Goal: Transaction & Acquisition: Purchase product/service

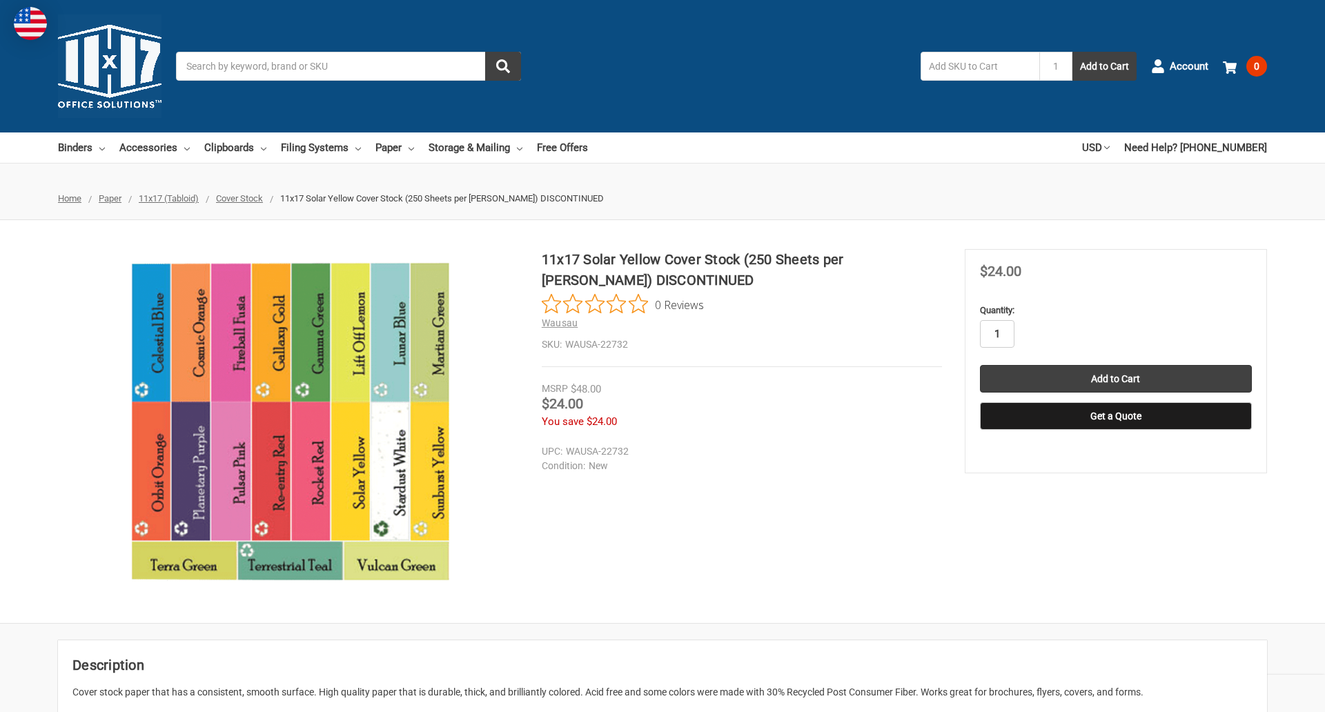
click at [996, 334] on input "1" at bounding box center [997, 334] width 34 height 28
type input "2"
click at [1115, 416] on button "Get a Quote" at bounding box center [1116, 416] width 272 height 28
click at [1115, 379] on input "Add to Cart" at bounding box center [1116, 379] width 272 height 28
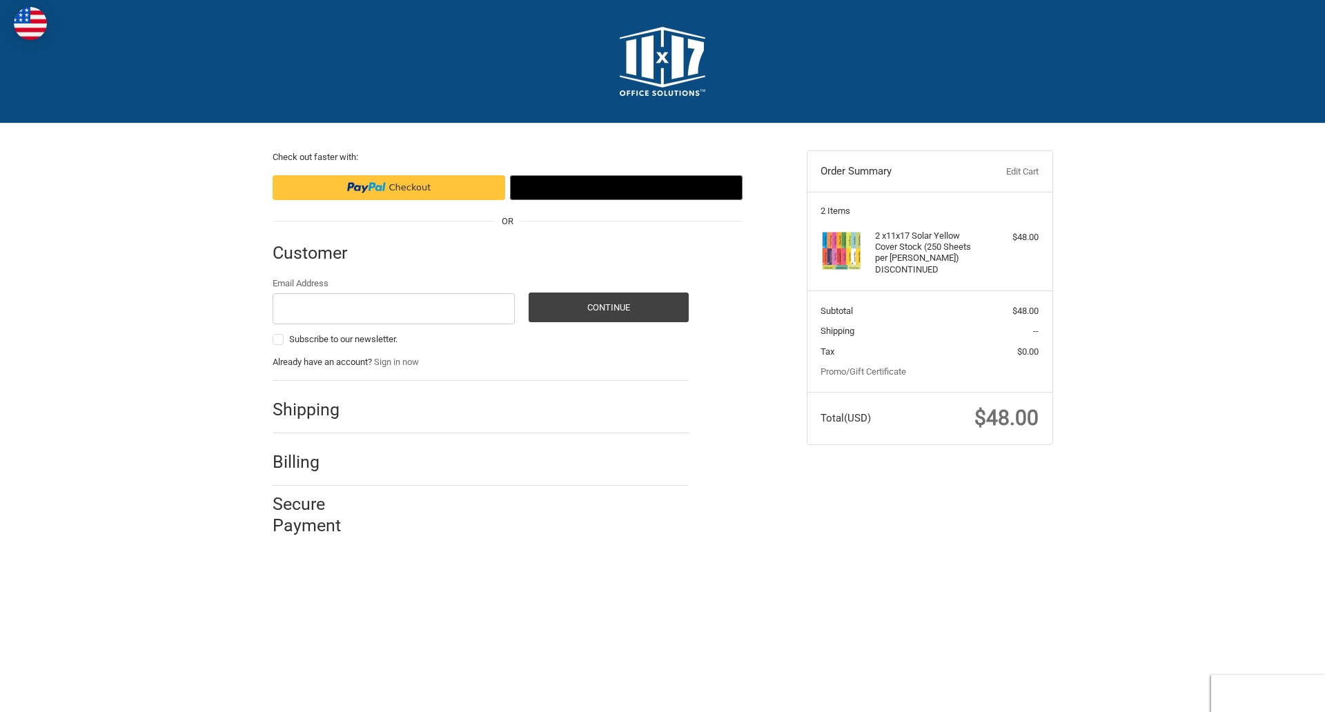
click at [393, 308] on input "Email Address" at bounding box center [394, 308] width 243 height 31
type input "[EMAIL_ADDRESS][DOMAIN_NAME]"
click at [608, 307] on button "Continue" at bounding box center [608, 308] width 160 height 30
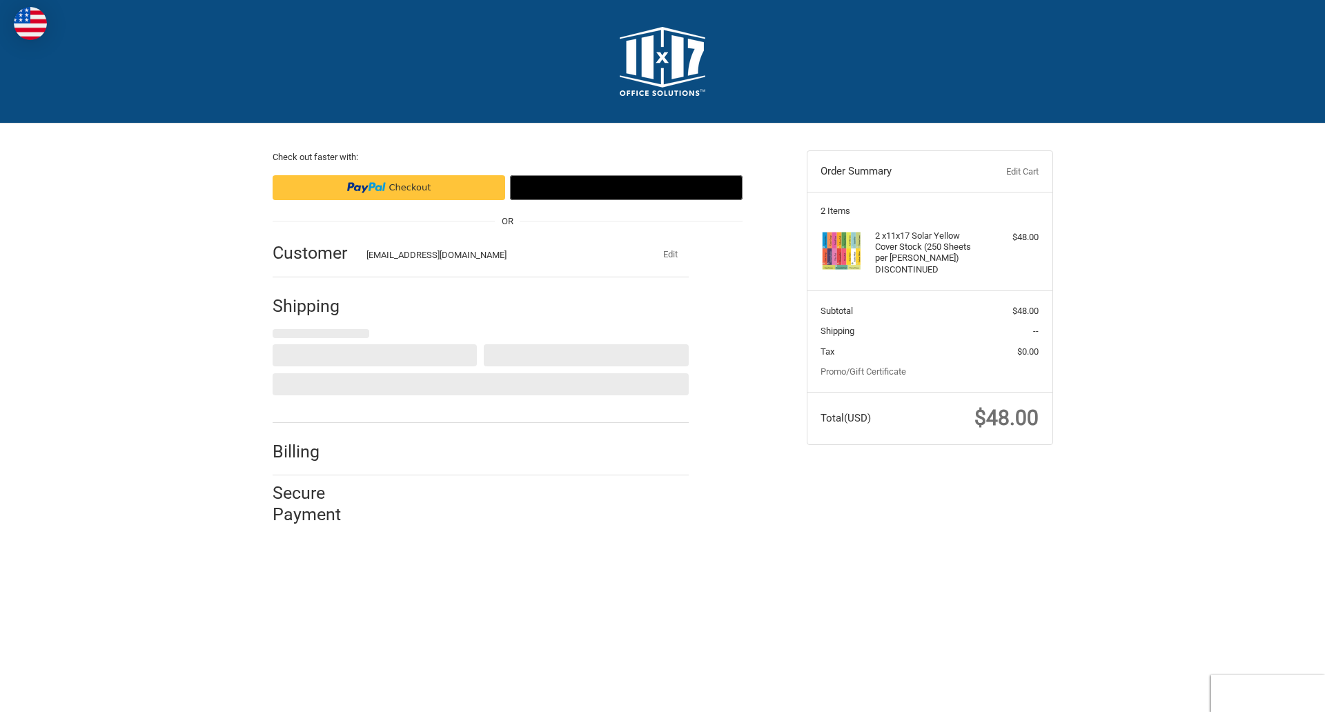
select select "US"
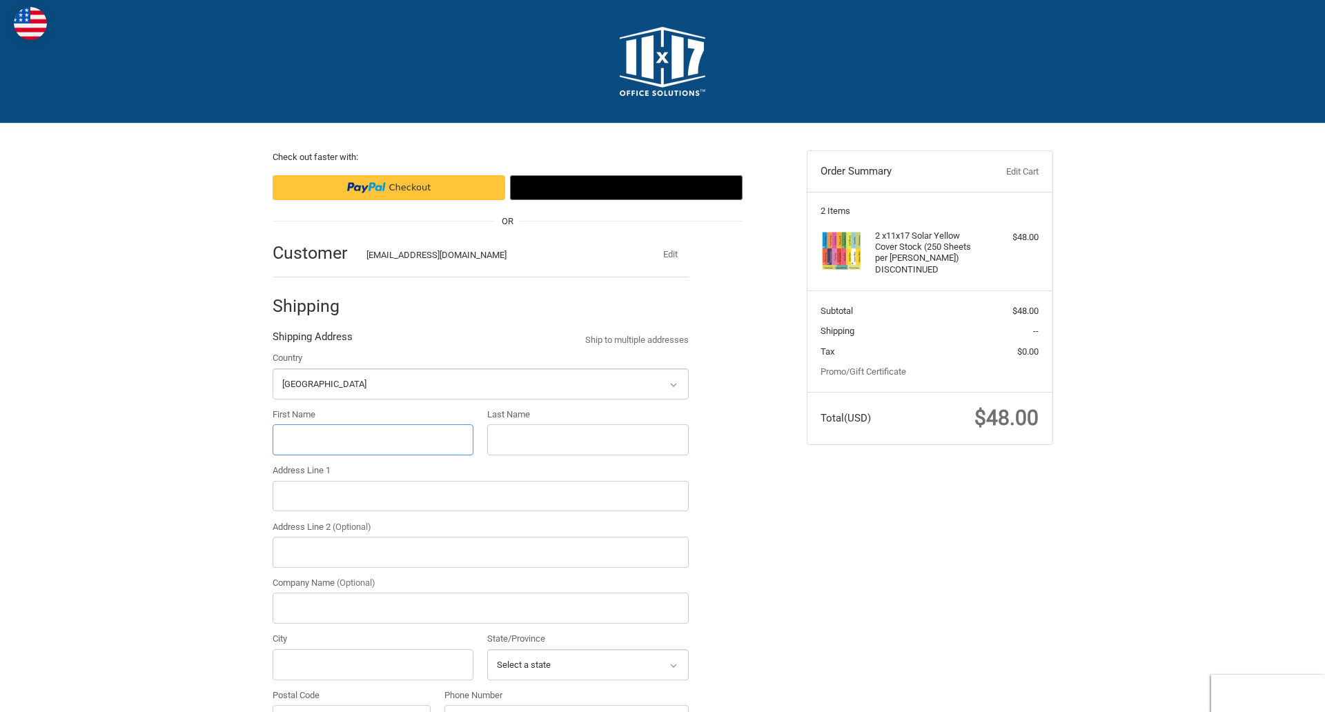
click at [373, 439] on input "First Name" at bounding box center [373, 439] width 201 height 31
type input "reflectiz"
click at [587, 439] on input "Last Name" at bounding box center [587, 439] width 201 height 31
type input "bigcommerce"
click at [351, 705] on input "Postal Code" at bounding box center [352, 720] width 159 height 31
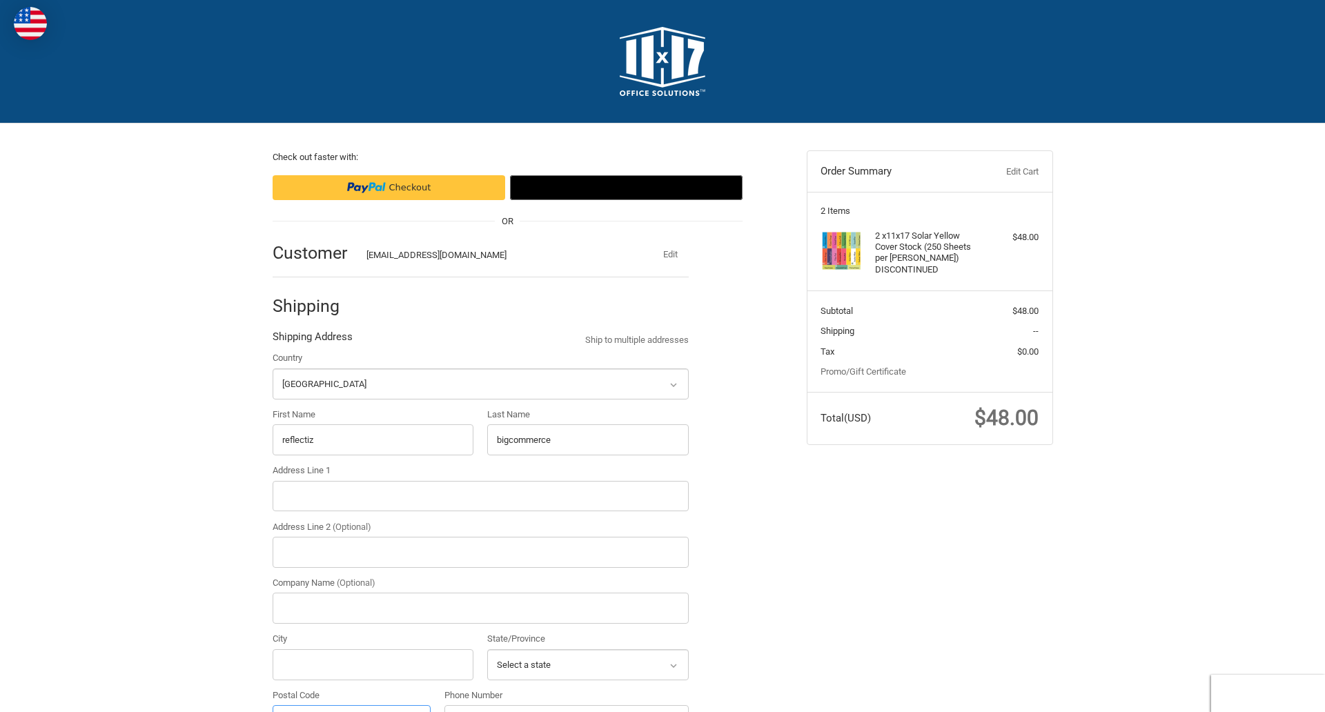
scroll to position [24, 0]
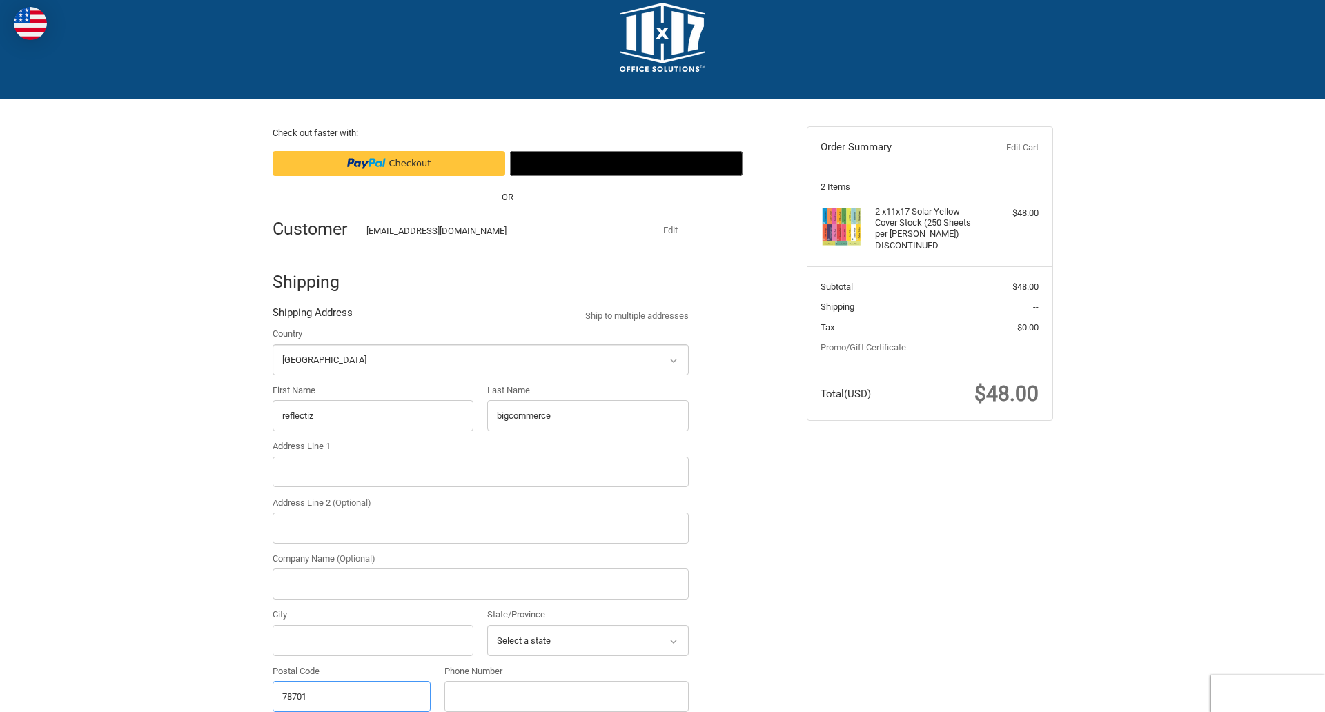
click at [351, 696] on input "78701" at bounding box center [352, 696] width 159 height 31
type input "78701"
click at [480, 471] on input "Address Line 1" at bounding box center [481, 472] width 416 height 31
type input "[STREET_ADDRESS]"
click at [312, 316] on legend "Shipping Address" at bounding box center [313, 316] width 80 height 22
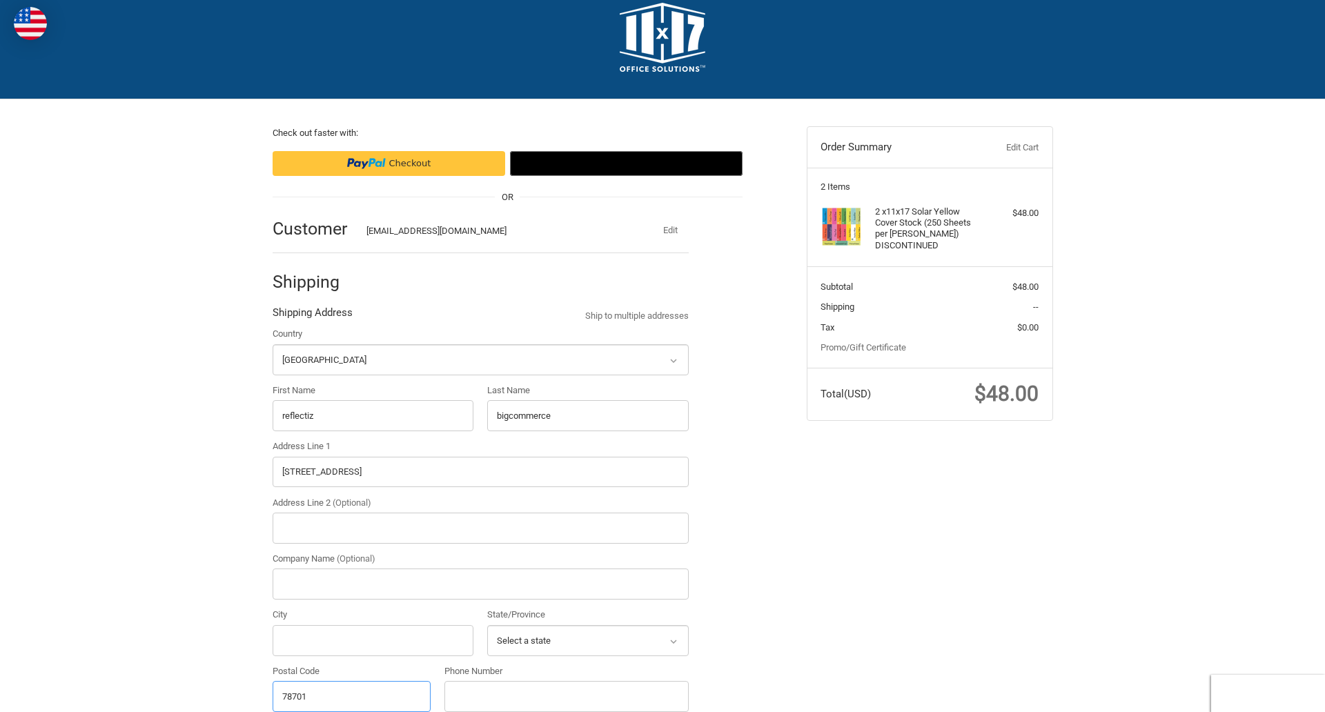
click at [351, 696] on input "78701" at bounding box center [352, 696] width 159 height 31
type input "78701"
select select "[GEOGRAPHIC_DATA]"
click at [480, 528] on input "Address Line 2 (Optional)" at bounding box center [481, 528] width 416 height 31
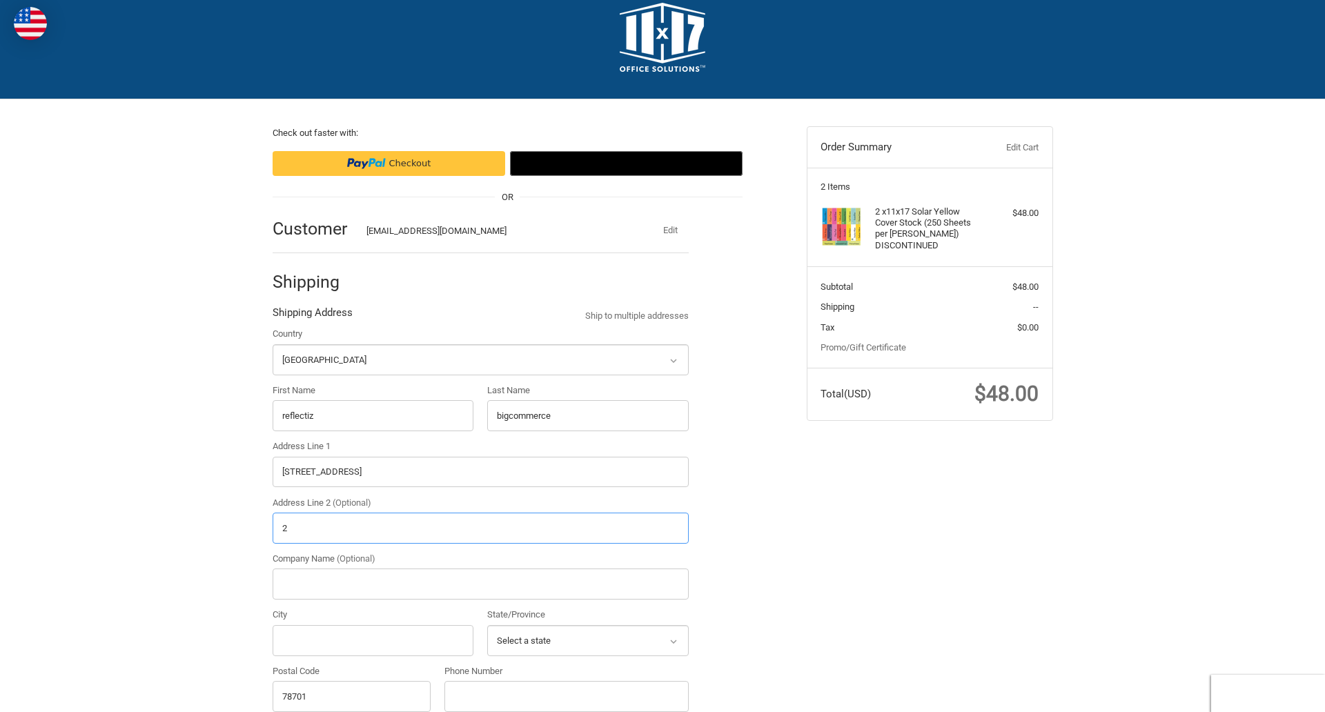
type input "2"
click at [373, 640] on input "City" at bounding box center [373, 640] width 201 height 31
click at [373, 640] on input "Austin" at bounding box center [373, 640] width 201 height 31
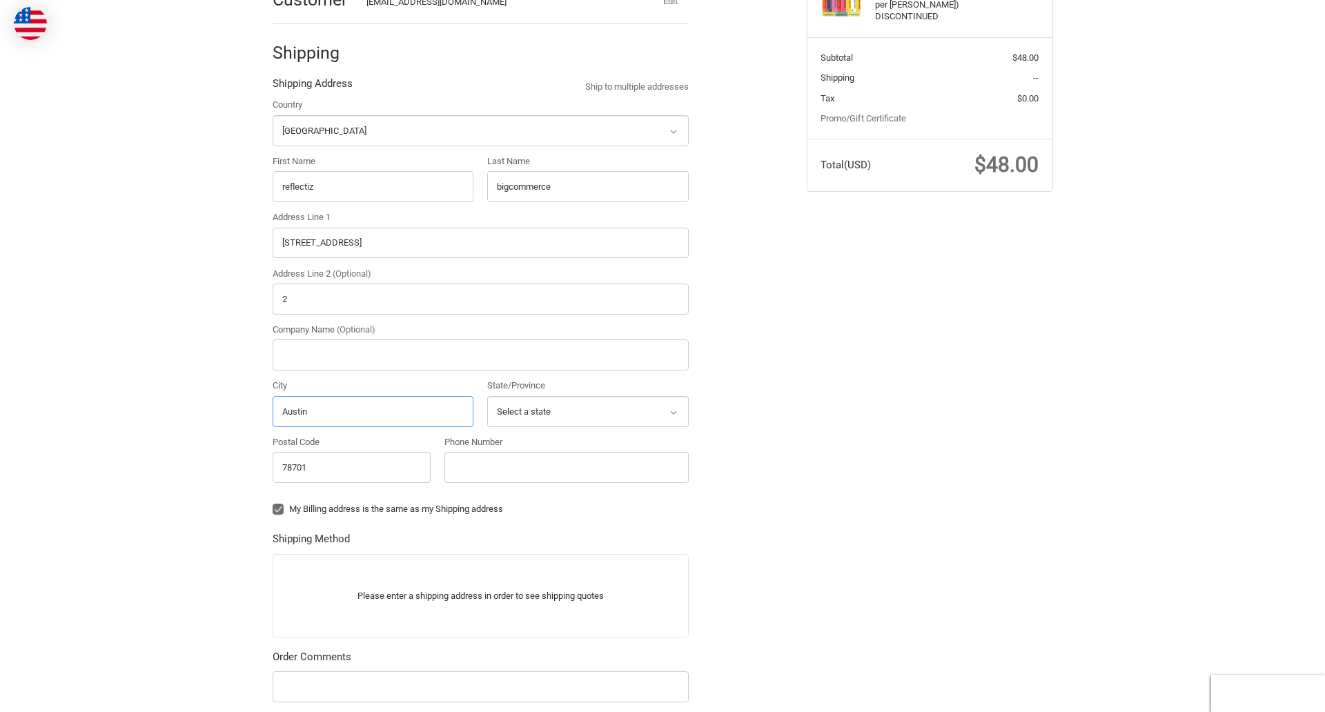
scroll to position [441, 0]
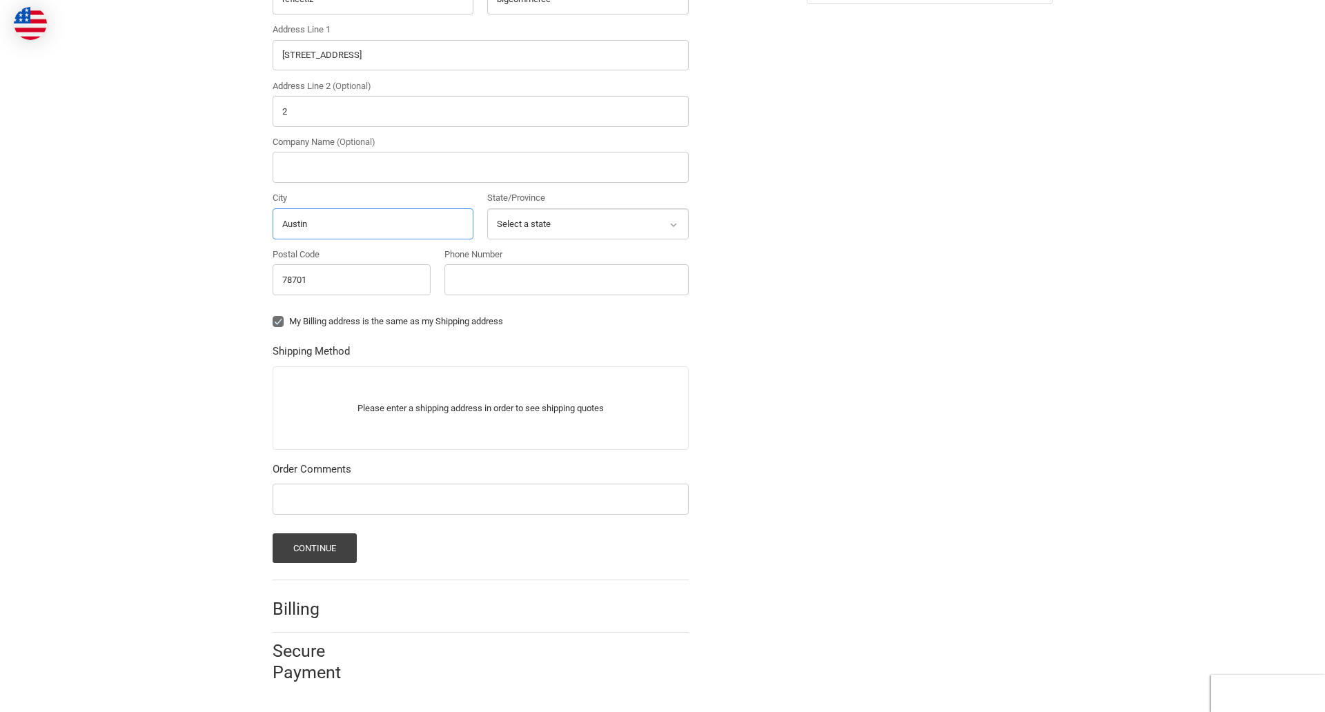
type input "Austin"
click at [566, 279] on input "Phone Number" at bounding box center [566, 279] width 244 height 31
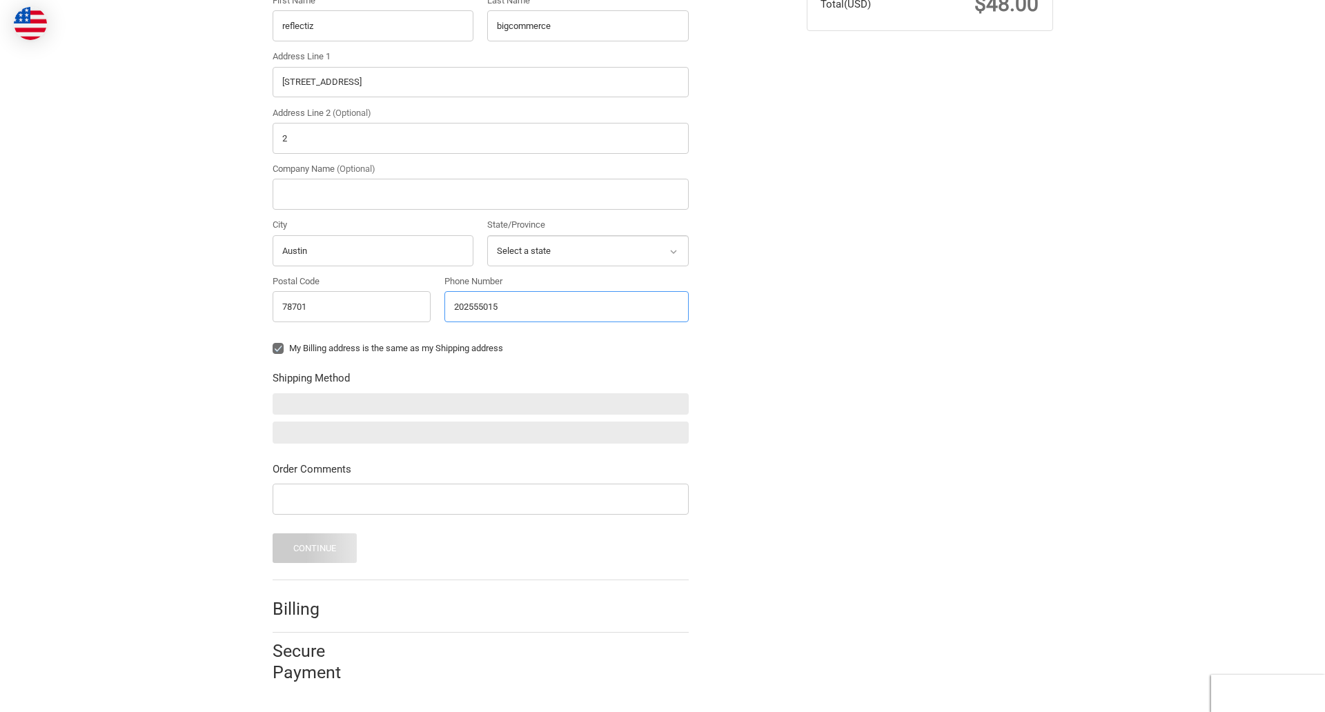
type input "2025550150"
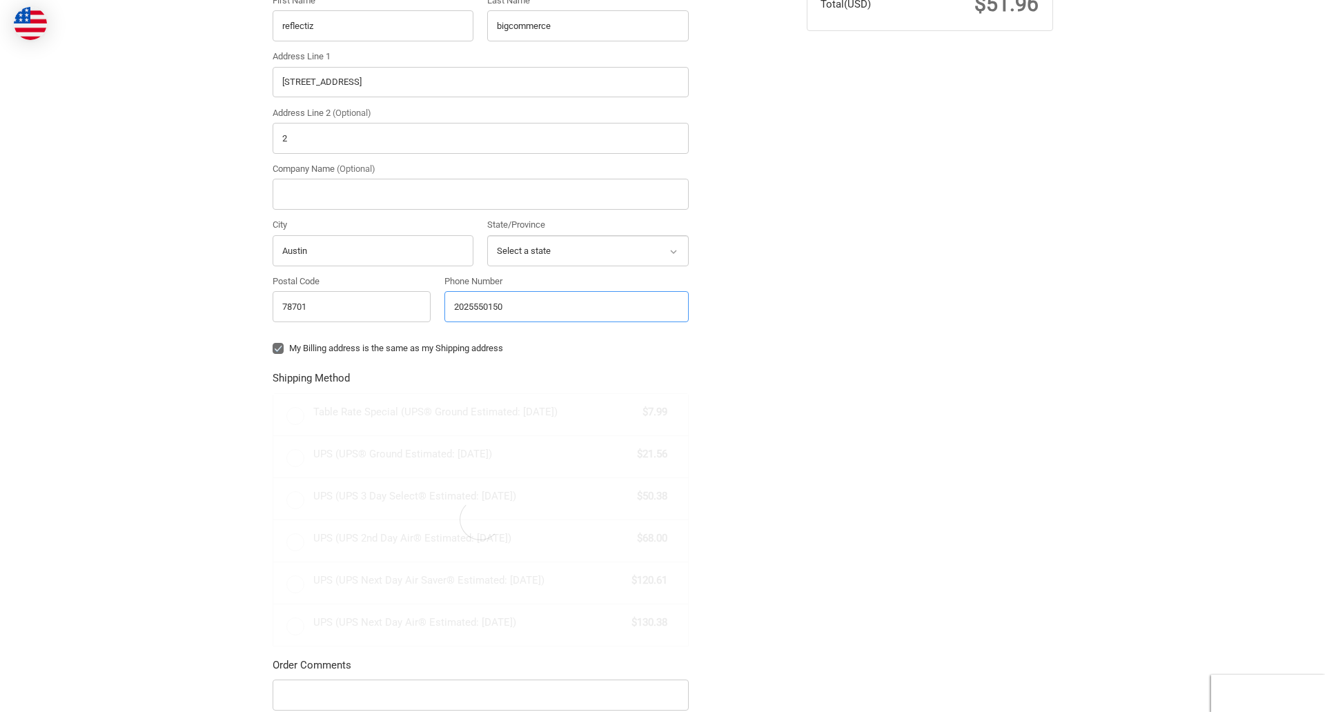
scroll to position [441, 0]
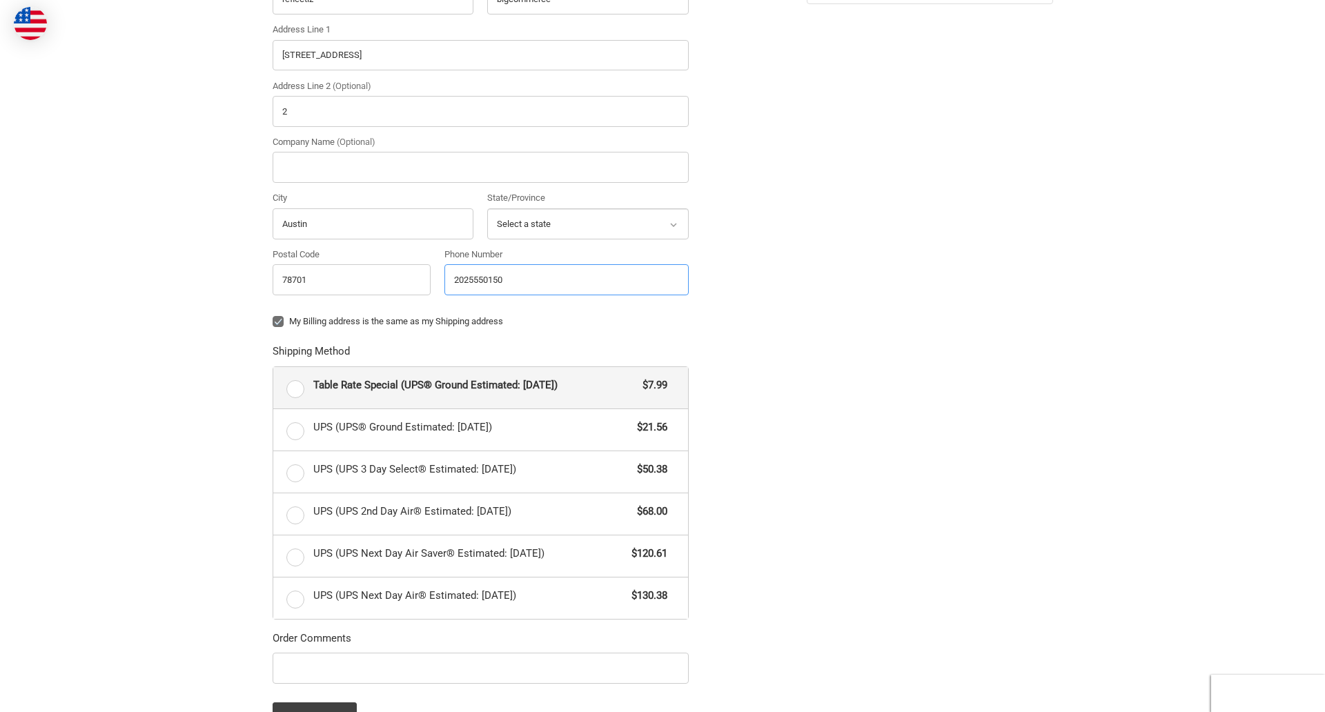
radio input "true"
type input "2025550150"
click at [480, 167] on input "Company Name (Optional)" at bounding box center [481, 167] width 416 height 31
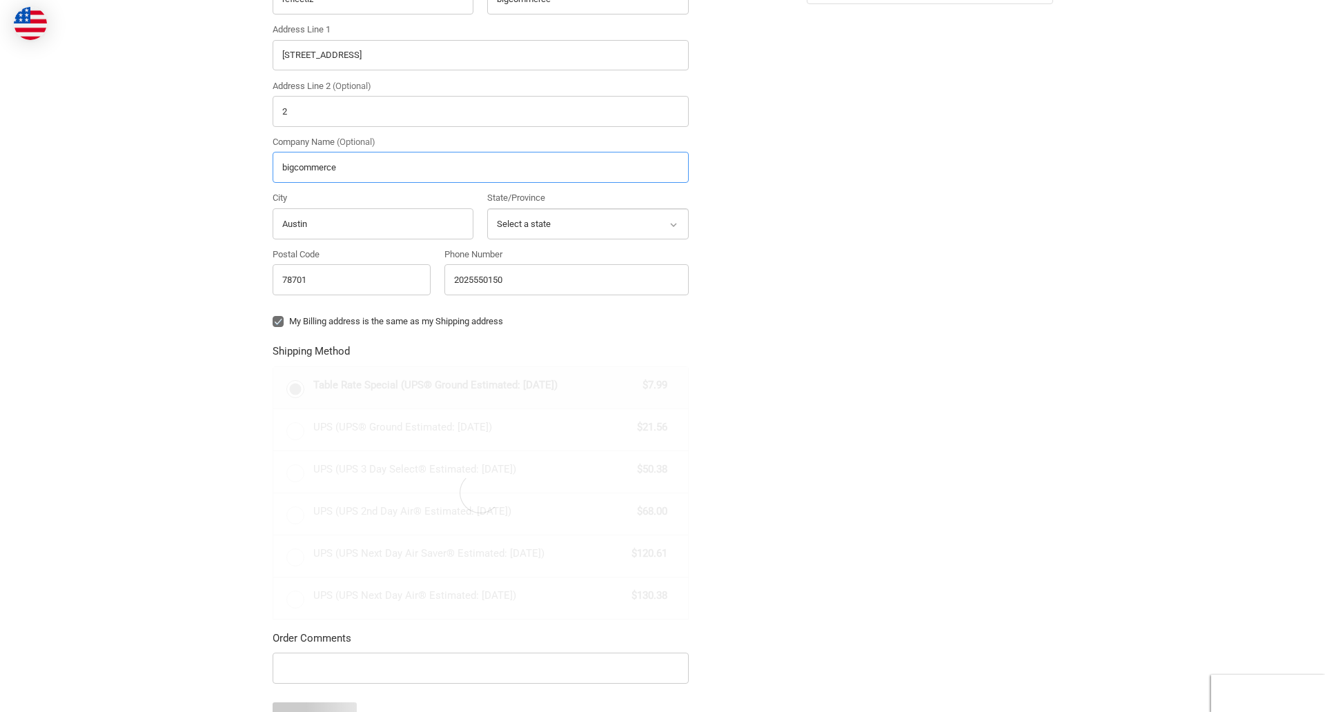
type input "bigcommerce"
click at [273, 304] on div "Country Select a country [GEOGRAPHIC_DATA] [GEOGRAPHIC_DATA] [GEOGRAPHIC_DATA] …" at bounding box center [481, 106] width 430 height 393
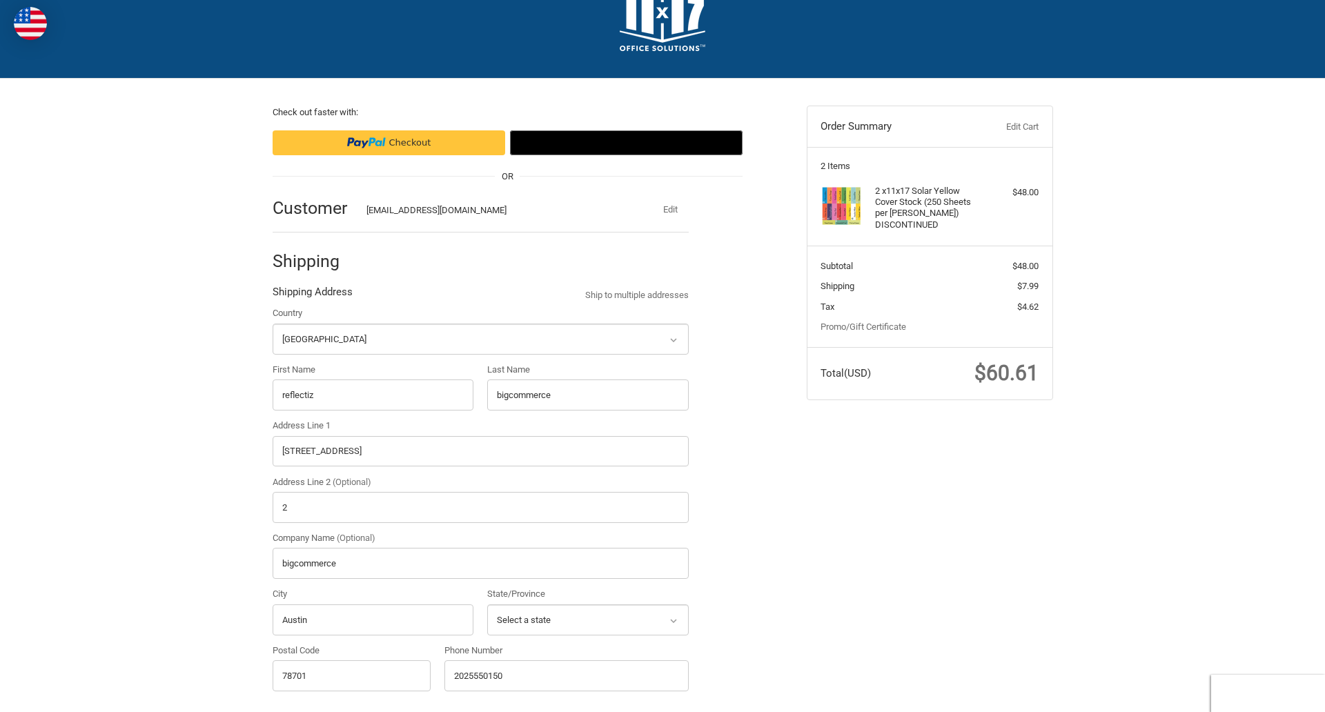
click at [273, 412] on div "Country Select a country [GEOGRAPHIC_DATA] [GEOGRAPHIC_DATA] [GEOGRAPHIC_DATA] …" at bounding box center [481, 502] width 430 height 393
click at [487, 412] on div "Country Select a country [GEOGRAPHIC_DATA] [GEOGRAPHIC_DATA] [GEOGRAPHIC_DATA] …" at bounding box center [481, 502] width 430 height 393
click at [273, 524] on div "Country Select a country [GEOGRAPHIC_DATA] [GEOGRAPHIC_DATA] [GEOGRAPHIC_DATA] …" at bounding box center [481, 502] width 430 height 393
click at [273, 581] on div "Country Select a country [GEOGRAPHIC_DATA] [GEOGRAPHIC_DATA] [GEOGRAPHIC_DATA] …" at bounding box center [481, 502] width 430 height 393
click at [273, 637] on div "Country Select a country [GEOGRAPHIC_DATA] [GEOGRAPHIC_DATA] [GEOGRAPHIC_DATA] …" at bounding box center [481, 502] width 430 height 393
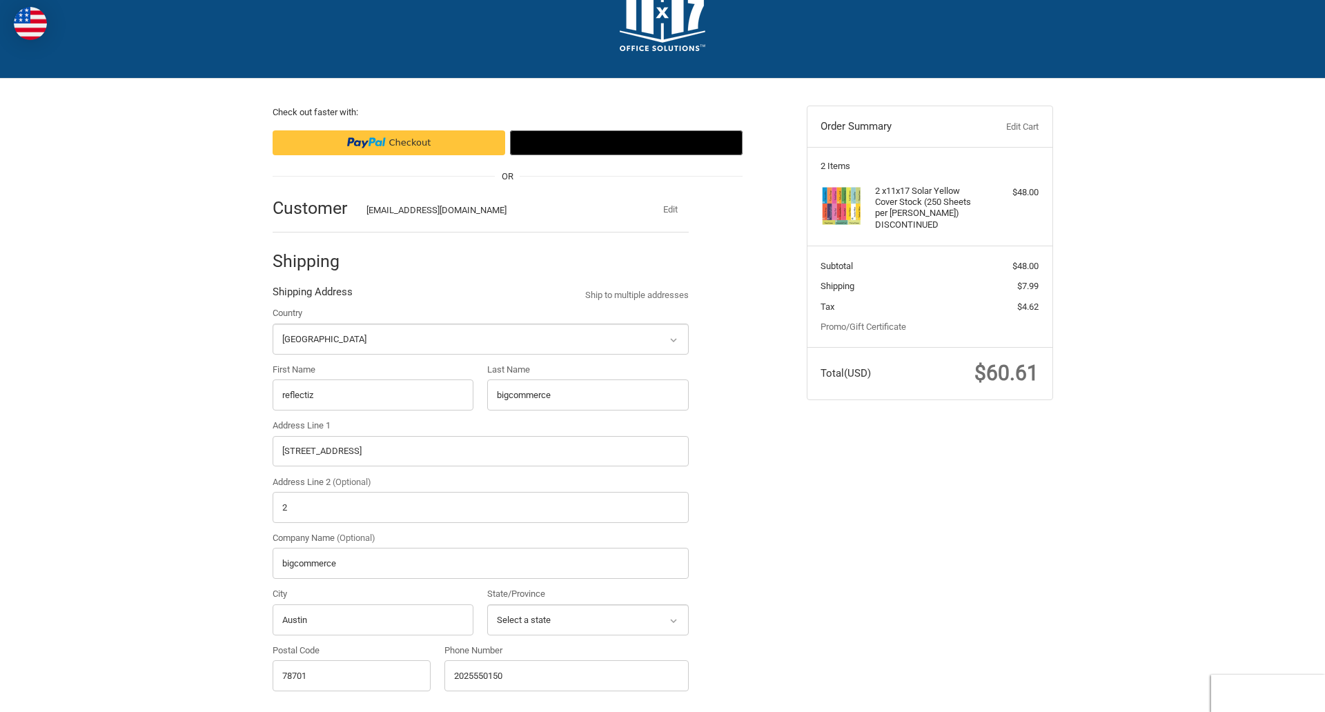
click at [487, 637] on div "Country Select a country [GEOGRAPHIC_DATA] [GEOGRAPHIC_DATA] [GEOGRAPHIC_DATA] …" at bounding box center [481, 502] width 430 height 393
click at [273, 693] on div "Country Select a country [GEOGRAPHIC_DATA] [GEOGRAPHIC_DATA] [GEOGRAPHIC_DATA] …" at bounding box center [481, 502] width 430 height 393
click at [444, 693] on div "Phone Number [PHONE_NUMBER]" at bounding box center [566, 672] width 258 height 56
click at [273, 356] on form "Country Select a country [GEOGRAPHIC_DATA] [GEOGRAPHIC_DATA] [GEOGRAPHIC_DATA] …" at bounding box center [481, 716] width 416 height 821
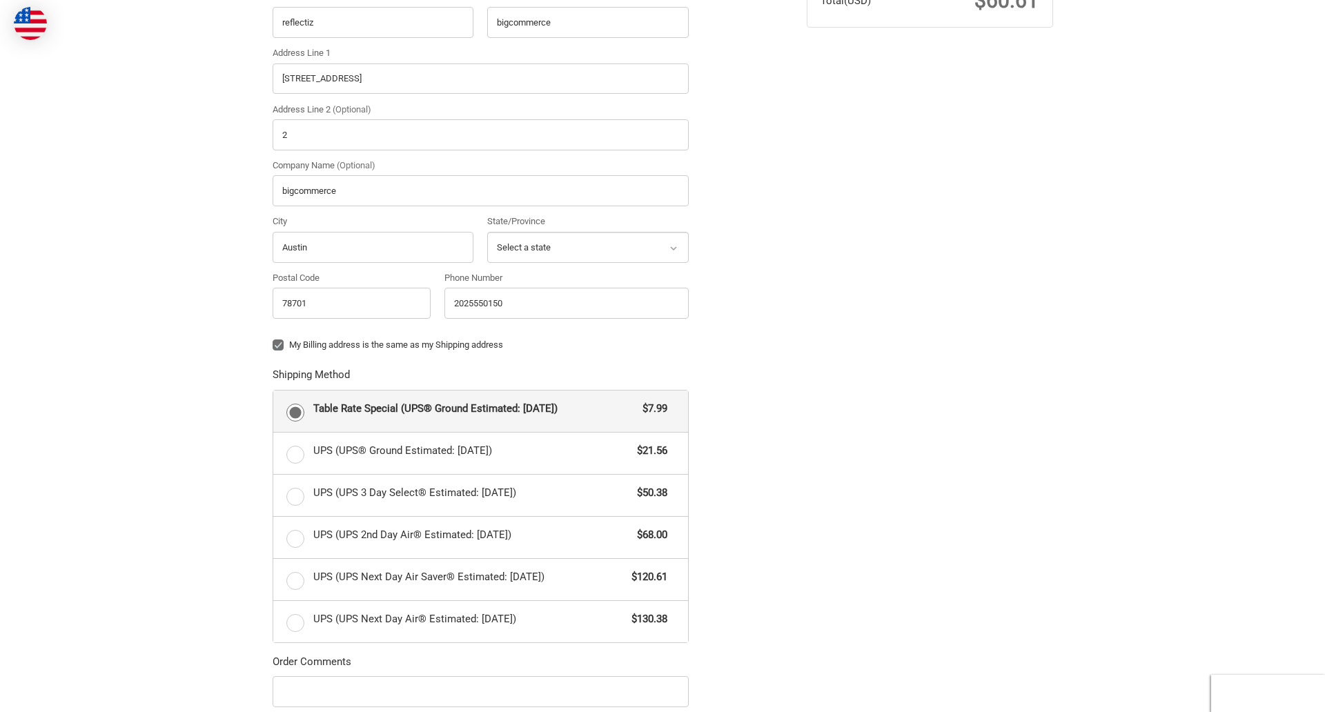
click at [273, 709] on form "Country Select a country [GEOGRAPHIC_DATA] [GEOGRAPHIC_DATA] [GEOGRAPHIC_DATA] …" at bounding box center [481, 344] width 416 height 821
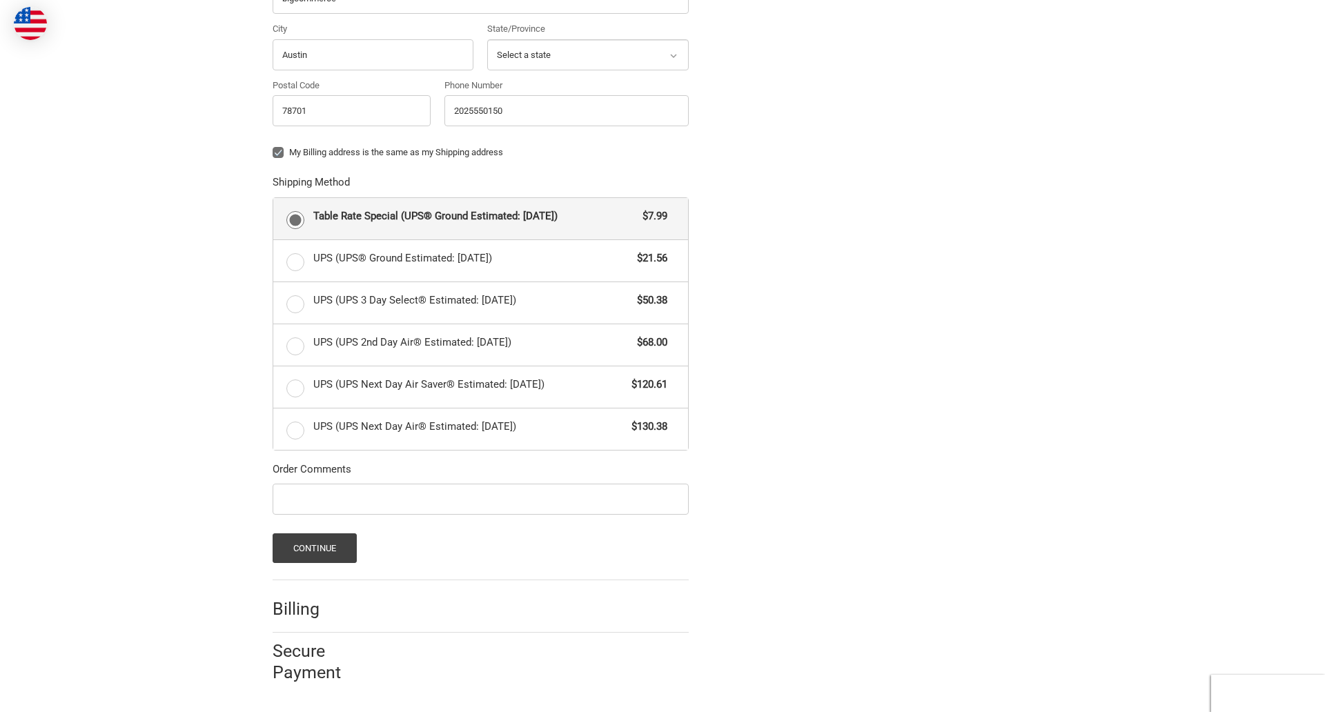
click at [480, 218] on span "Table Rate Special (UPS® Ground Estimated: [DATE])" at bounding box center [474, 216] width 323 height 16
click at [274, 199] on input "Table Rate Special (UPS® Ground Estimated: [DATE]) $7.99" at bounding box center [273, 198] width 1 height 1
click at [314, 548] on button "Continue" at bounding box center [315, 548] width 85 height 30
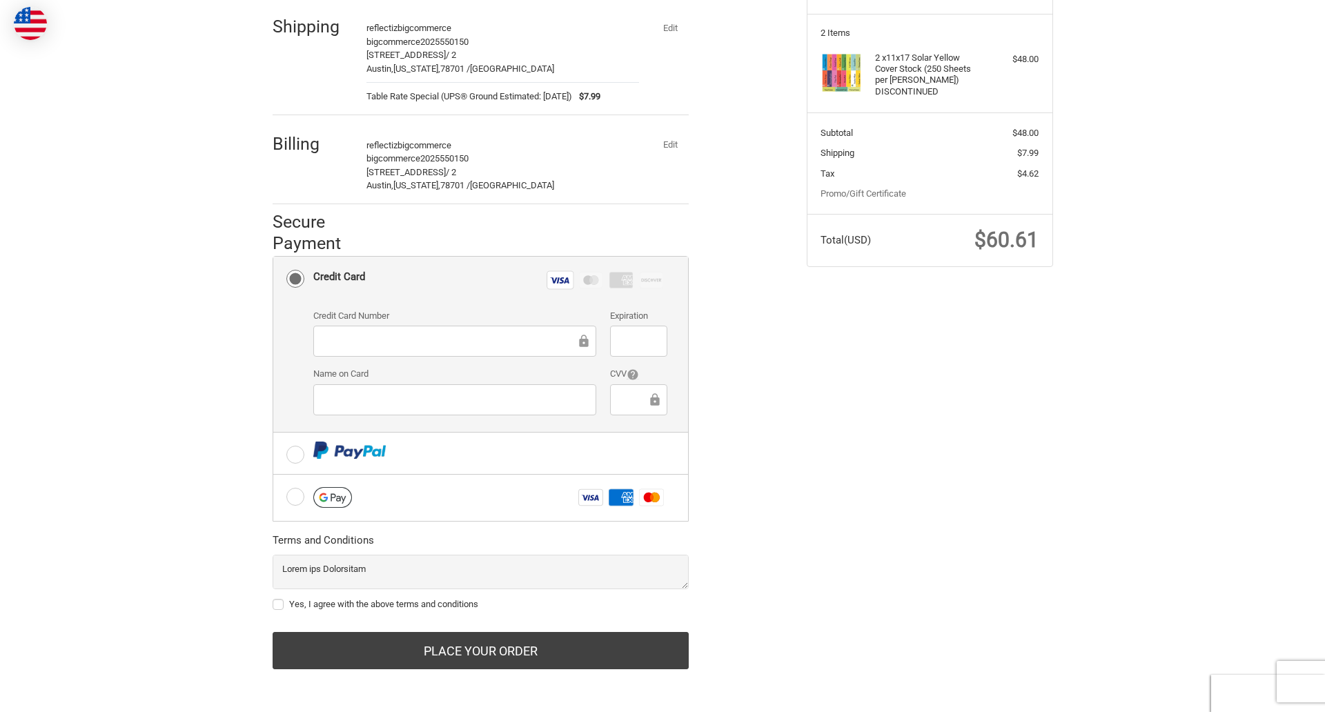
scroll to position [179, 0]
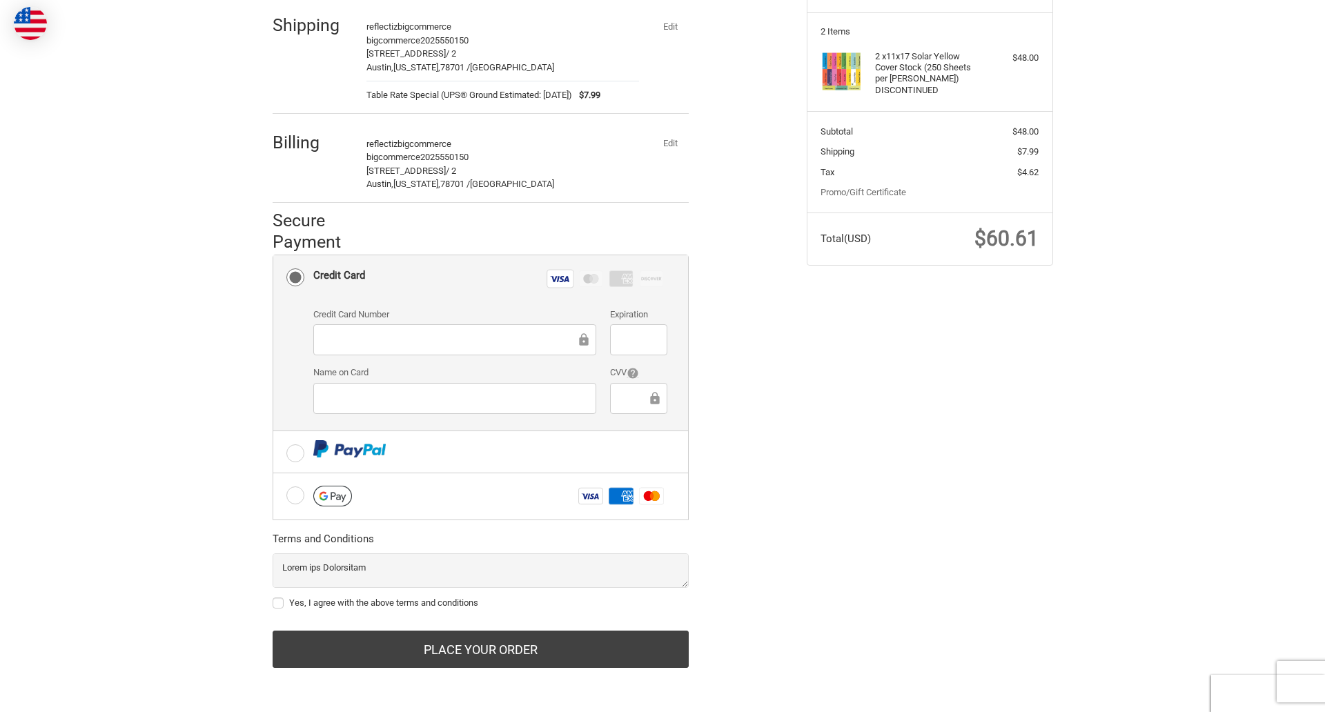
click at [480, 603] on label "Yes, I agree with the above terms and conditions" at bounding box center [481, 602] width 416 height 11
click at [273, 597] on input "Yes, I agree with the above terms and conditions" at bounding box center [273, 596] width 1 height 1
checkbox input "true"
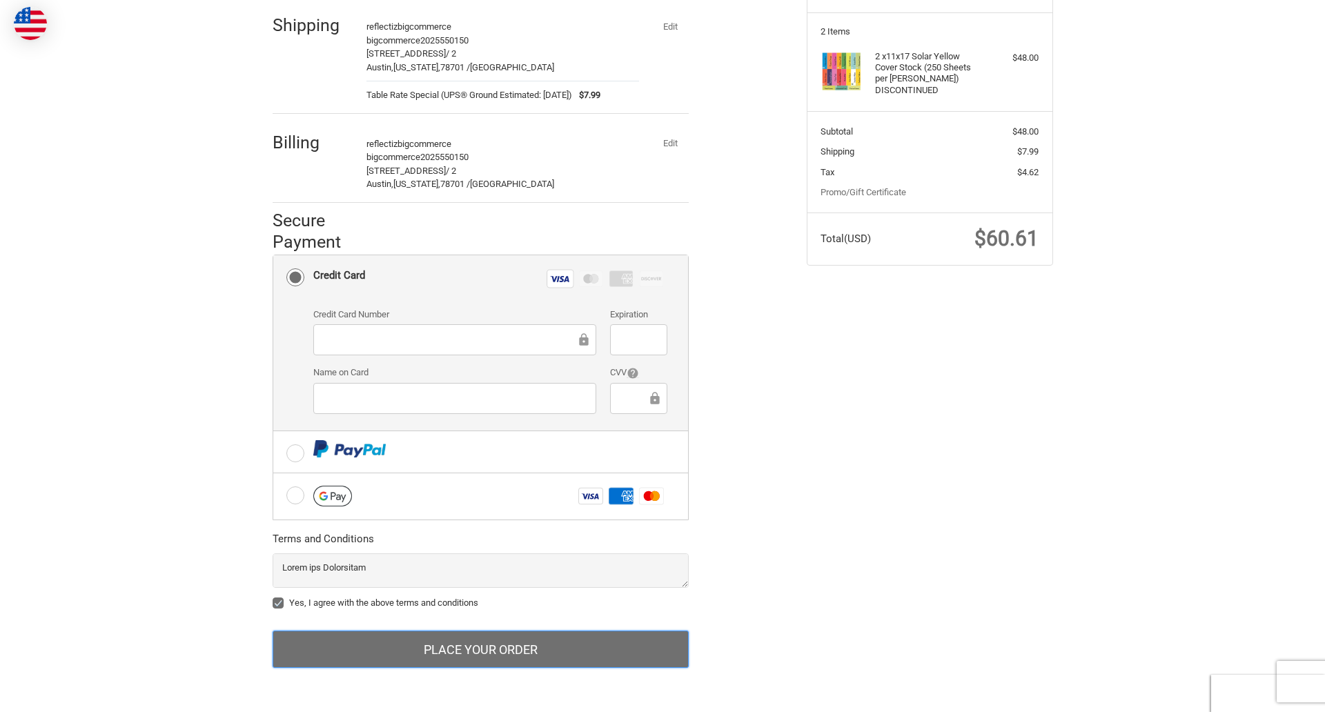
click at [480, 649] on button "Place Your Order" at bounding box center [481, 649] width 416 height 37
